Goal: Transaction & Acquisition: Download file/media

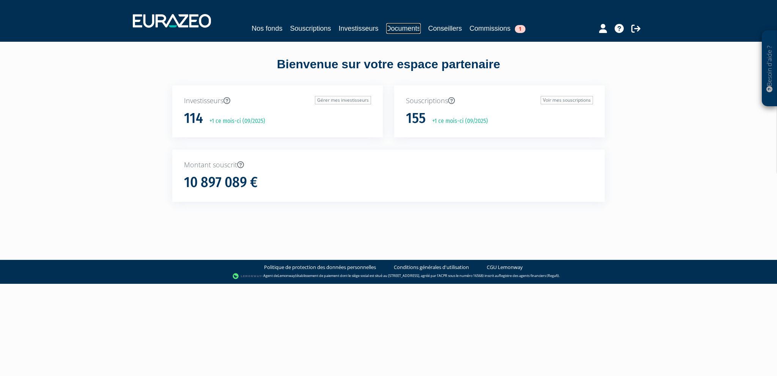
click at [400, 25] on link "Documents" at bounding box center [403, 28] width 35 height 11
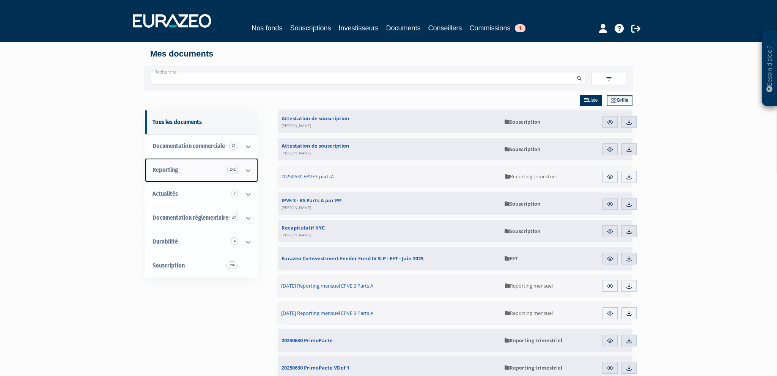
click at [252, 172] on icon at bounding box center [248, 171] width 20 height 24
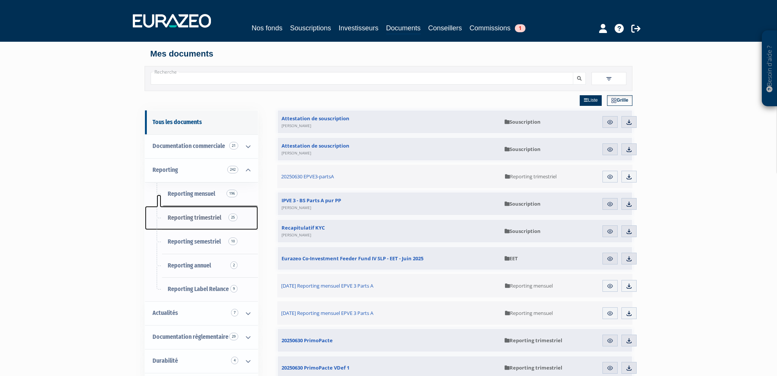
click at [208, 216] on span "Reporting trimestriel 25" at bounding box center [195, 217] width 54 height 7
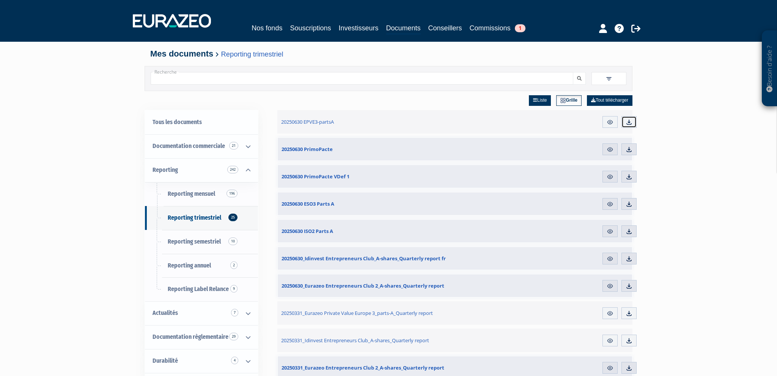
click at [629, 121] on img at bounding box center [629, 122] width 7 height 7
